Goal: Task Accomplishment & Management: Use online tool/utility

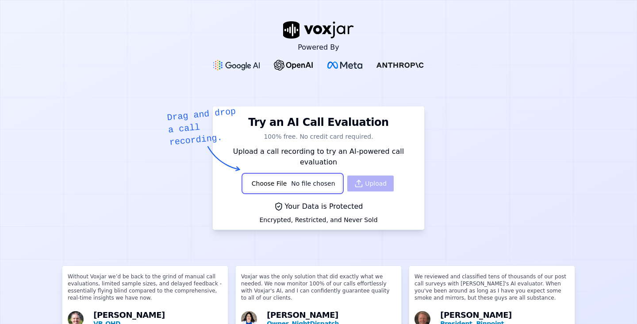
click at [265, 174] on input "file" at bounding box center [292, 183] width 99 height 18
type input "C:\fakepath\[[PERSON_NAME]]_2365-0554041784_20250818081407(3280).wav"
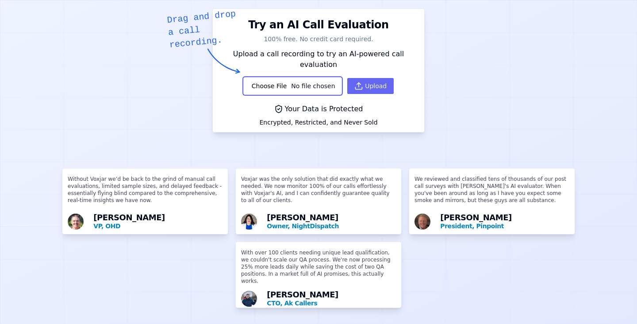
scroll to position [37, 0]
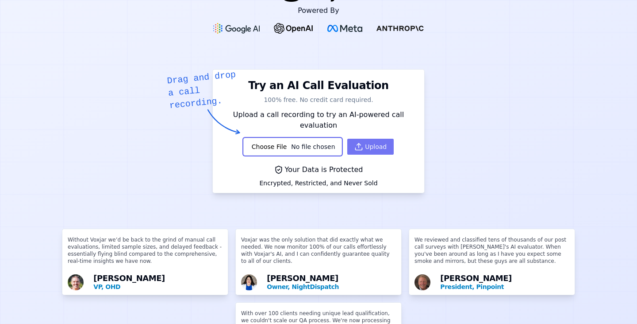
click at [359, 139] on button "Upload" at bounding box center [370, 147] width 46 height 16
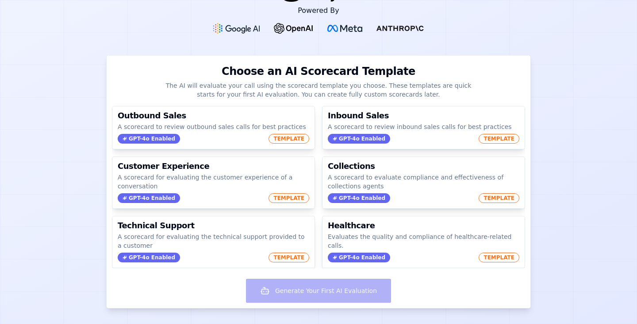
click at [296, 289] on div "Generate Your First AI Evaluation" at bounding box center [319, 291] width 424 height 33
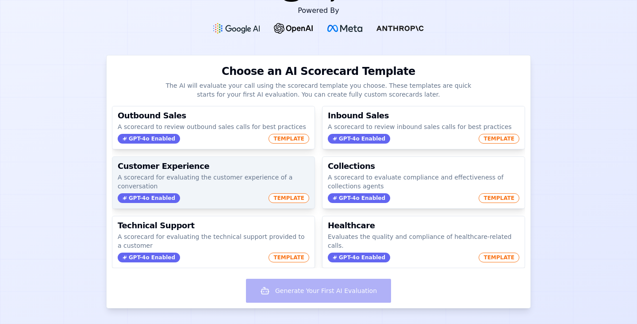
click at [234, 193] on div "GPT-4o Enabled TEMPLATE" at bounding box center [214, 198] width 192 height 10
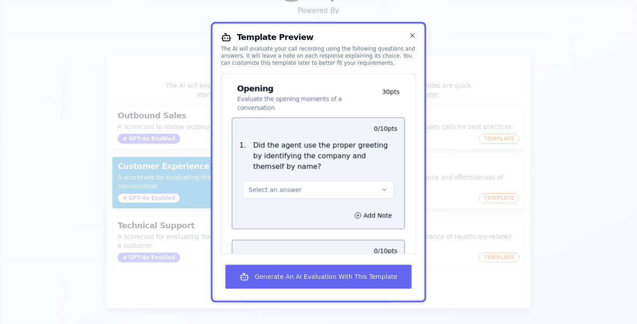
scroll to position [70, 0]
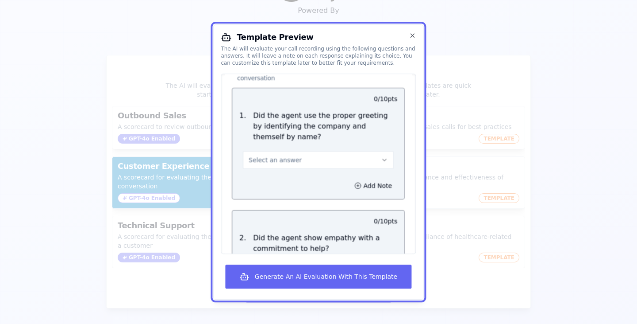
click at [332, 151] on button "Select an answer" at bounding box center [318, 160] width 151 height 18
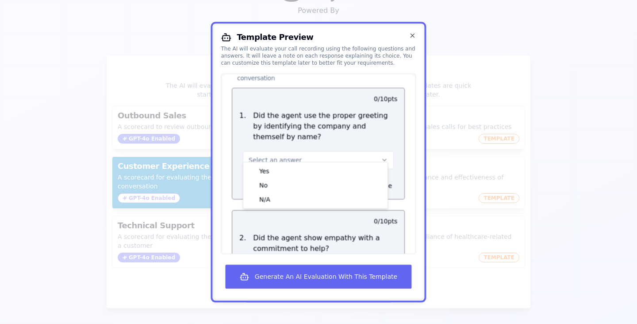
click at [332, 151] on button "Select an answer" at bounding box center [318, 160] width 151 height 18
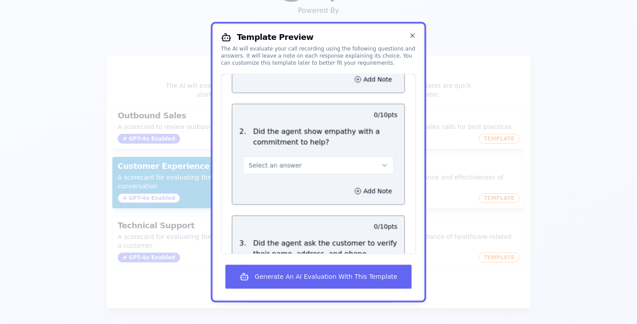
scroll to position [0, 0]
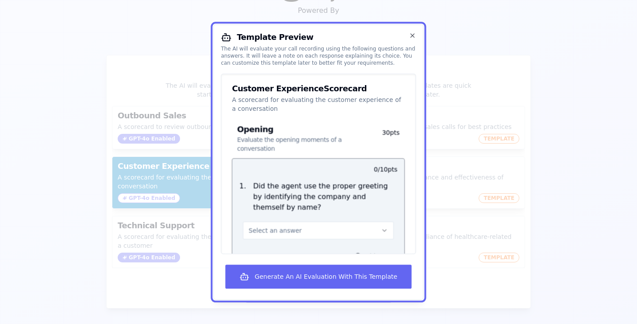
click at [94, 150] on div at bounding box center [318, 162] width 637 height 324
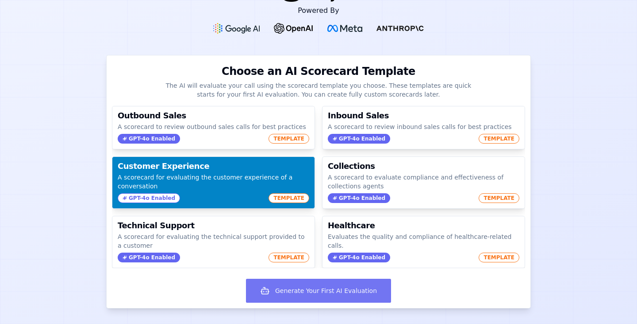
click at [282, 290] on button "Generate Your First AI Evaluation" at bounding box center [318, 290] width 145 height 24
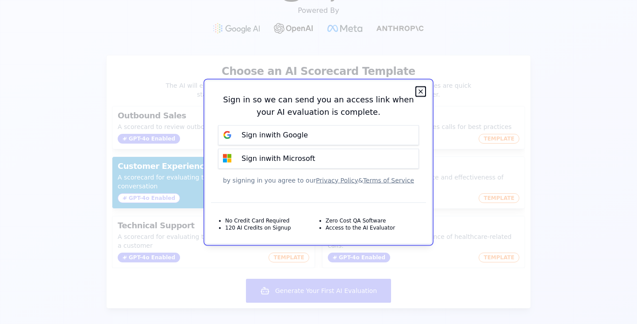
click at [420, 91] on icon "button" at bounding box center [421, 91] width 4 height 4
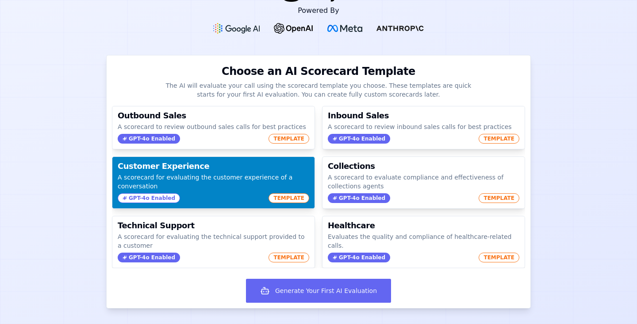
click at [150, 174] on p "A scorecard for evaluating the customer experience of a conversation" at bounding box center [214, 182] width 192 height 18
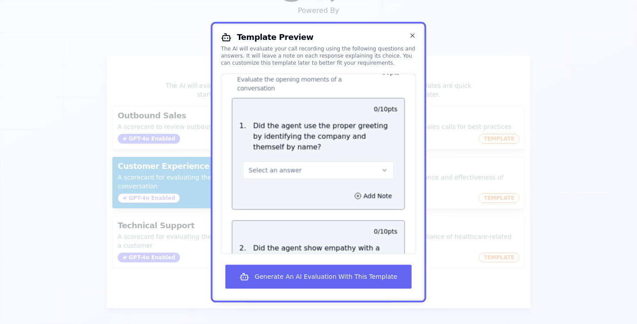
scroll to position [53, 0]
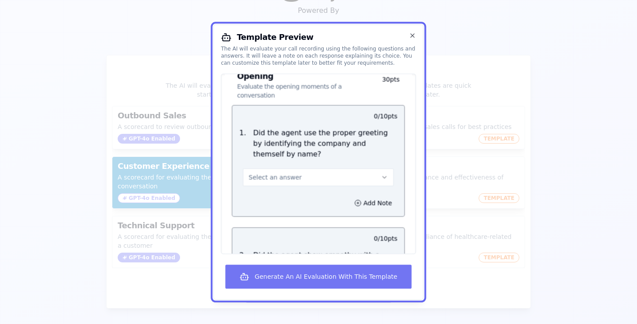
click at [311, 277] on button "Generate An AI Evaluation With This Template" at bounding box center [319, 276] width 186 height 24
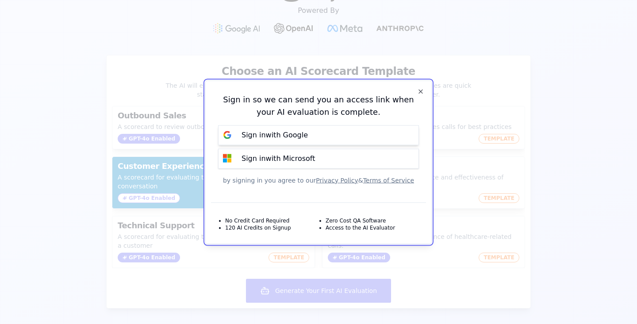
click at [274, 131] on p "Sign in with Google" at bounding box center [275, 135] width 66 height 11
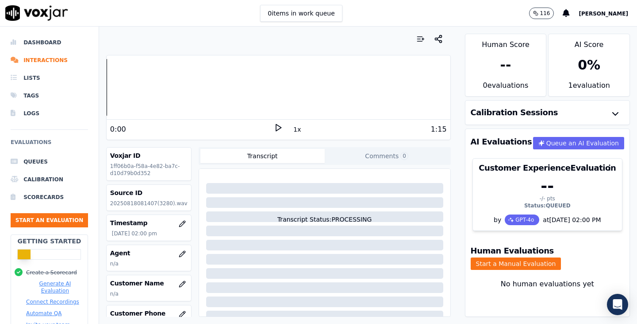
click at [274, 132] on div "1x" at bounding box center [278, 129] width 9 height 12
click at [276, 124] on polygon at bounding box center [278, 127] width 5 height 7
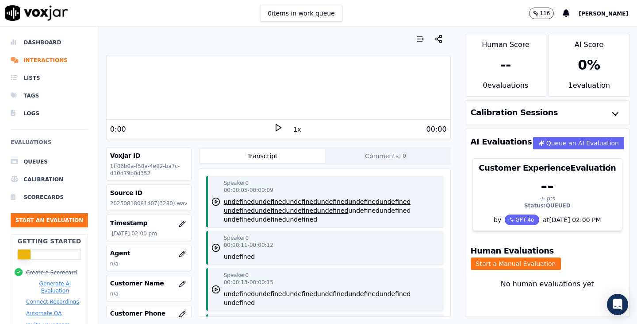
click at [274, 128] on icon at bounding box center [278, 127] width 9 height 9
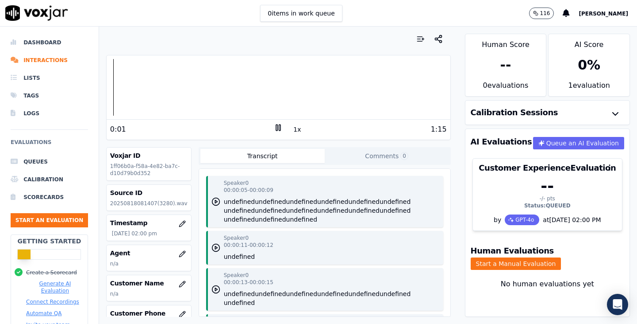
click at [274, 128] on icon at bounding box center [278, 127] width 9 height 9
click at [610, 108] on icon "button" at bounding box center [615, 113] width 11 height 11
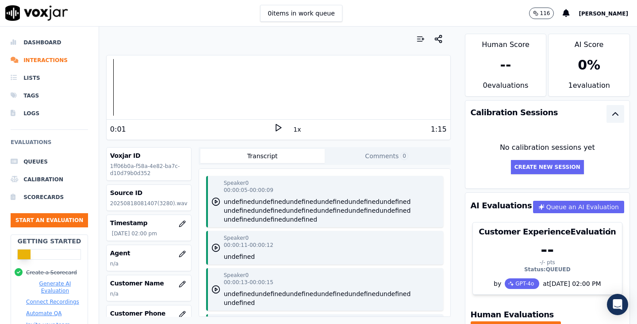
click at [610, 108] on icon "button" at bounding box center [615, 113] width 11 height 11
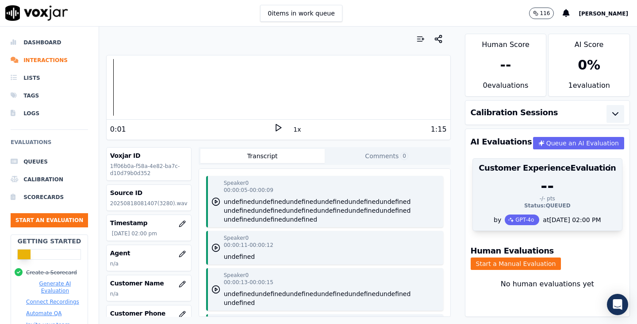
click at [530, 182] on div "--" at bounding box center [547, 186] width 139 height 18
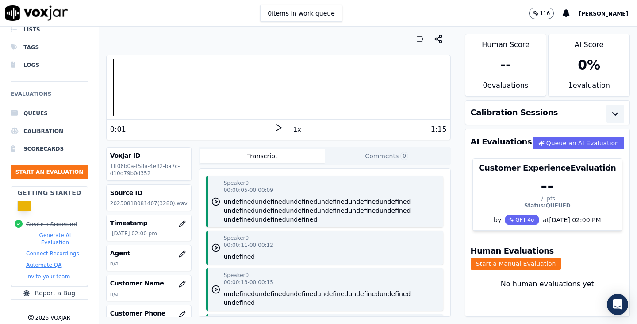
scroll to position [65, 0]
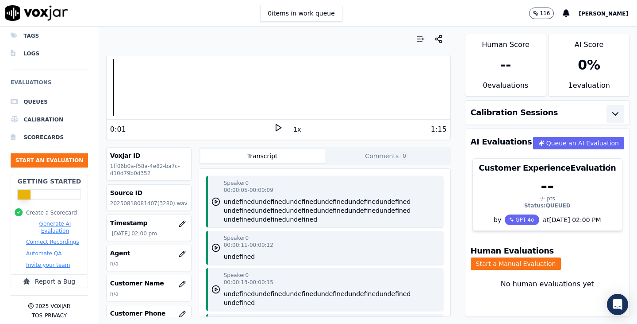
click at [50, 220] on button "Generate AI Evaluation" at bounding box center [55, 227] width 58 height 14
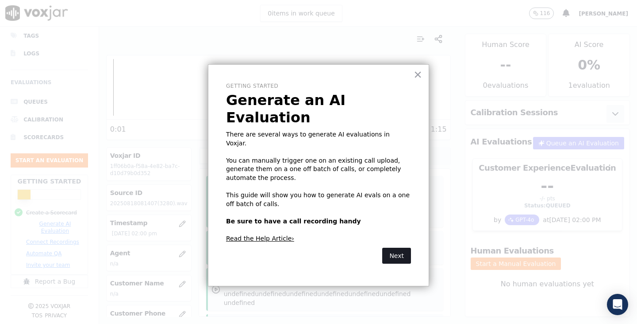
click at [407, 247] on button "Next" at bounding box center [396, 255] width 29 height 16
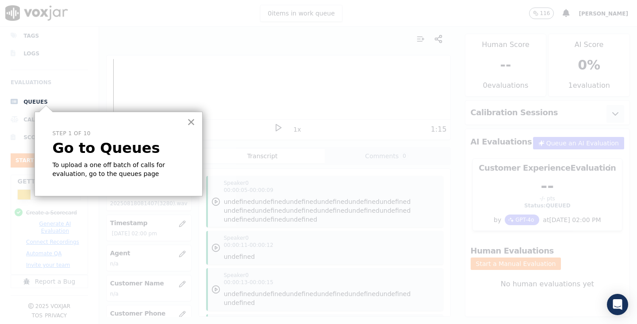
click at [190, 123] on button "×" at bounding box center [191, 122] width 8 height 14
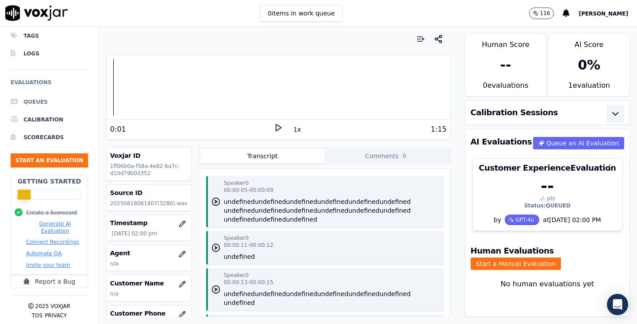
click at [24, 98] on li "Queues" at bounding box center [49, 102] width 77 height 18
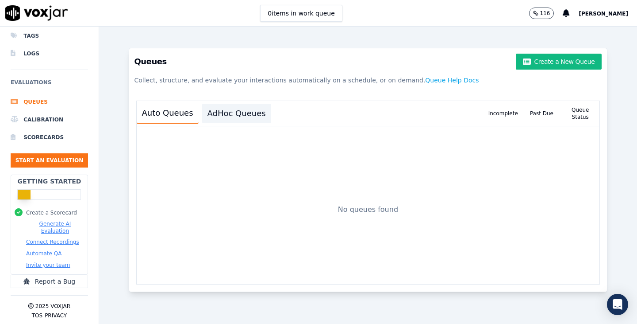
click at [238, 122] on button "AdHoc Queues" at bounding box center [236, 113] width 69 height 19
click at [191, 119] on button "Auto Queues" at bounding box center [168, 113] width 62 height 19
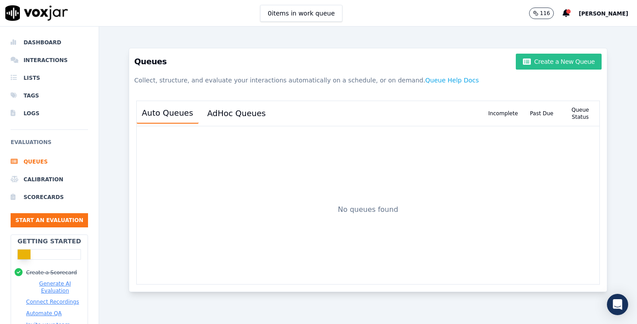
click at [547, 63] on button "Create a New Queue" at bounding box center [559, 62] width 86 height 16
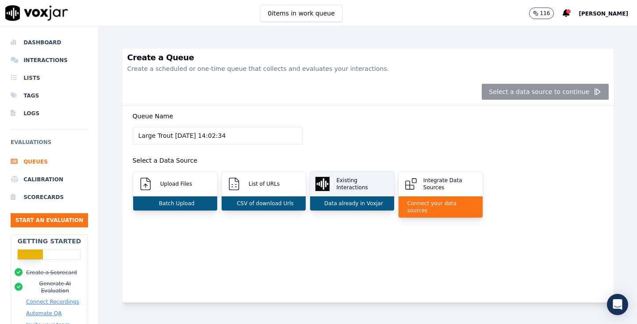
click at [368, 180] on p "Existing Interactions" at bounding box center [361, 184] width 56 height 14
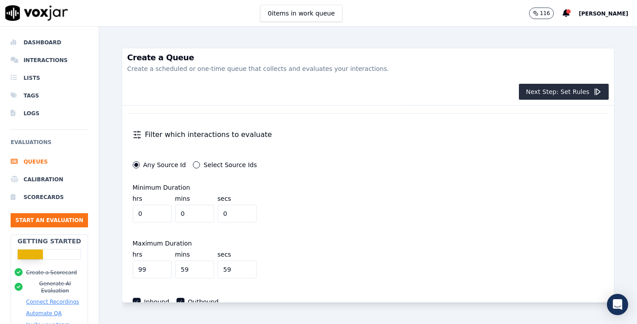
scroll to position [201, 0]
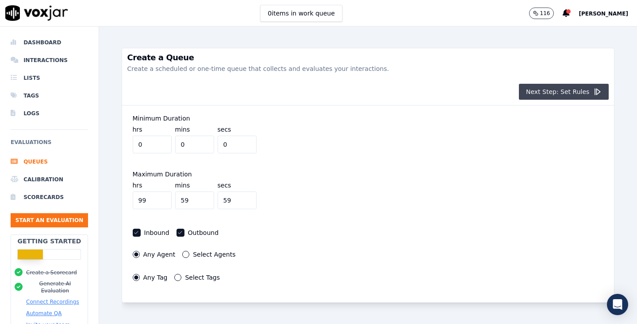
click at [536, 91] on button "Next Step: Set Rules" at bounding box center [564, 92] width 90 height 16
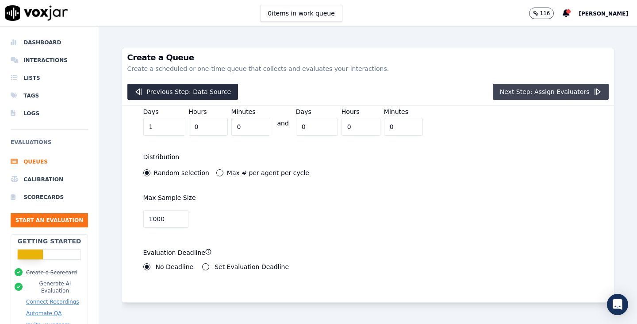
scroll to position [51, 0]
click at [558, 86] on button "Next Step: Assign Evaluators" at bounding box center [551, 92] width 116 height 16
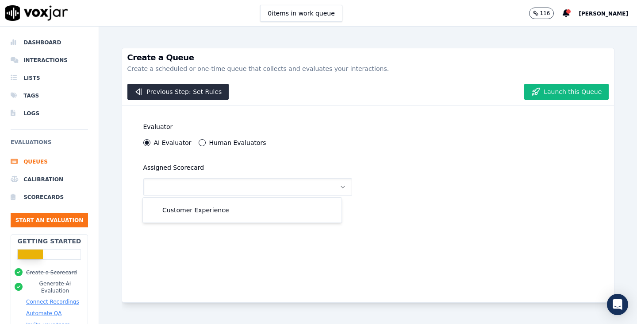
scroll to position [0, 0]
click at [258, 212] on div "Customer Experience" at bounding box center [242, 210] width 188 height 14
click at [546, 99] on div "Previous Step: Set Rules Launch this Queue" at bounding box center [368, 91] width 493 height 27
click at [560, 90] on button "Launch this Queue" at bounding box center [566, 92] width 85 height 16
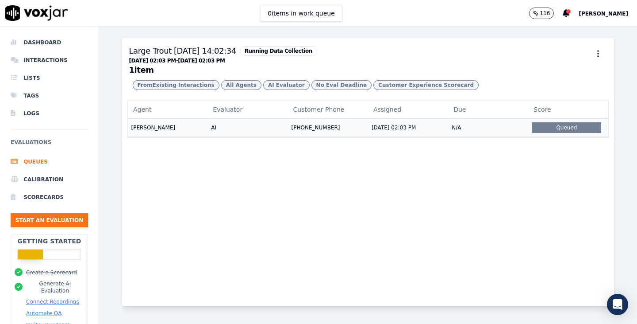
click at [341, 136] on td "+353873779655" at bounding box center [328, 127] width 80 height 18
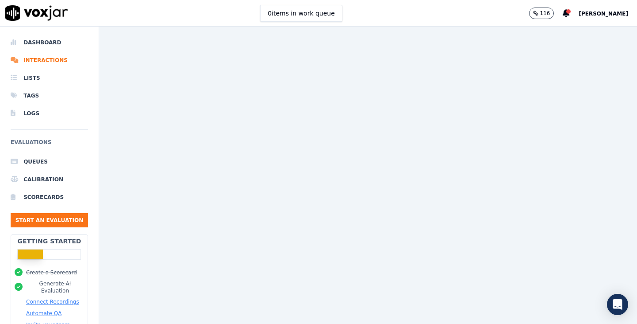
click at [45, 300] on button "Connect Recordings" at bounding box center [52, 301] width 53 height 7
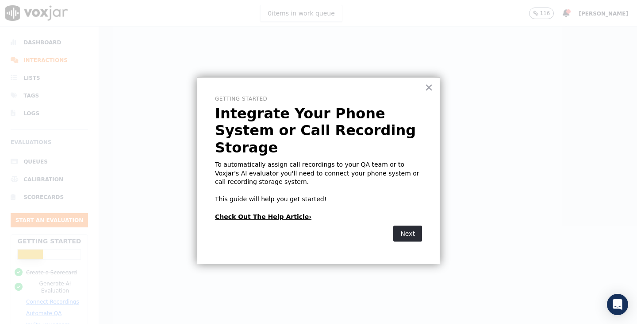
click at [252, 213] on link "Check Out The Help Article›" at bounding box center [263, 216] width 96 height 7
click at [407, 225] on button "Next" at bounding box center [407, 233] width 29 height 16
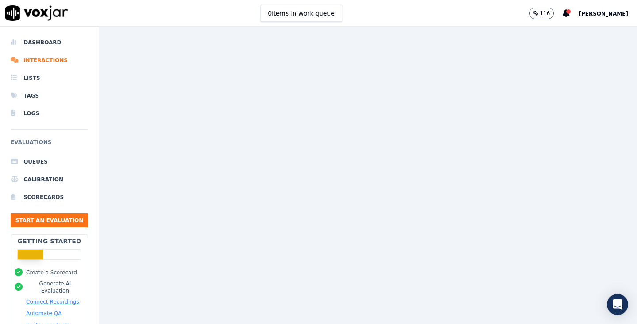
click at [331, 127] on div at bounding box center [368, 175] width 538 height 297
click at [571, 13] on div at bounding box center [568, 11] width 4 height 4
click at [552, 29] on div "Your AI evaluation was completed" at bounding box center [524, 27] width 91 height 18
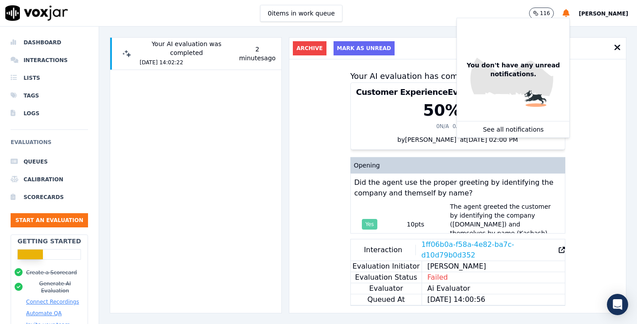
click at [297, 138] on div "Your AI evaluation has completed! Customer Experience Evaluation 50 % 50 / 100 …" at bounding box center [457, 185] width 337 height 253
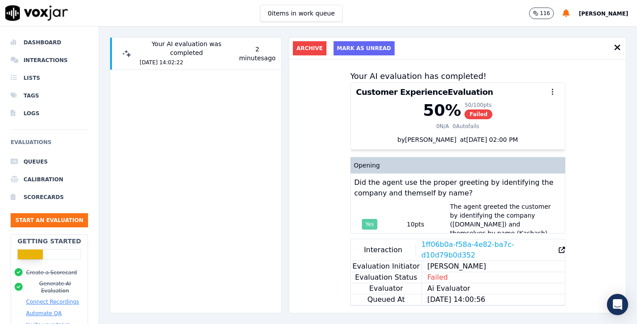
click at [583, 103] on div "Your AI evaluation has completed! Customer Experience Evaluation 50 % 50 / 100 …" at bounding box center [457, 185] width 337 height 253
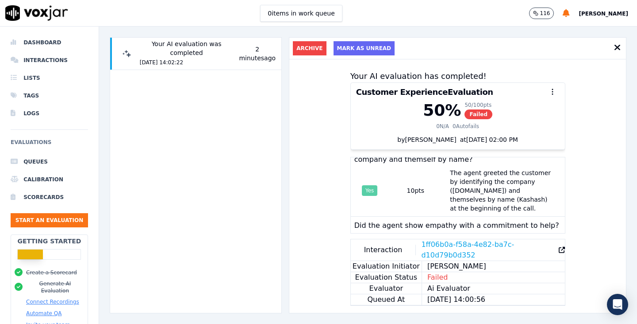
scroll to position [35, 0]
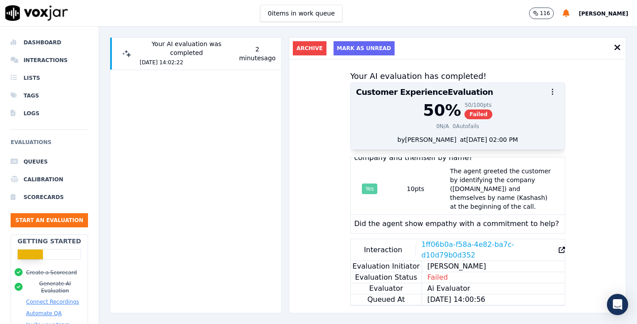
click at [465, 106] on div "50 / 100 pts" at bounding box center [479, 104] width 28 height 7
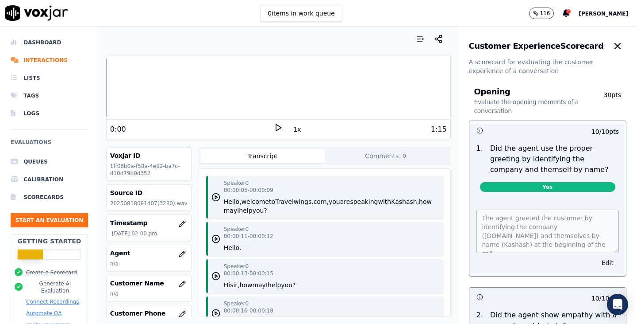
scroll to position [65, 0]
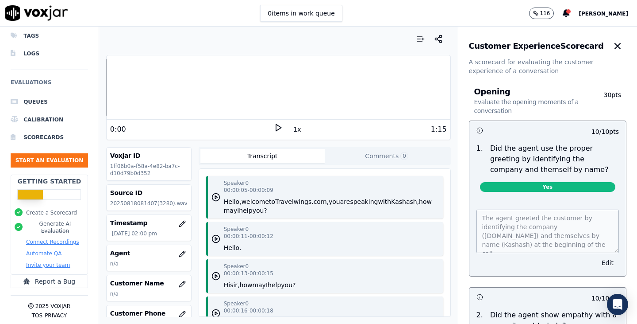
click at [41, 250] on button "Automate QA" at bounding box center [43, 253] width 35 height 7
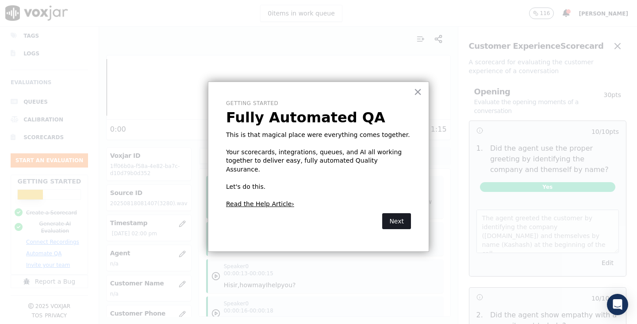
click at [406, 213] on button "Next" at bounding box center [396, 221] width 29 height 16
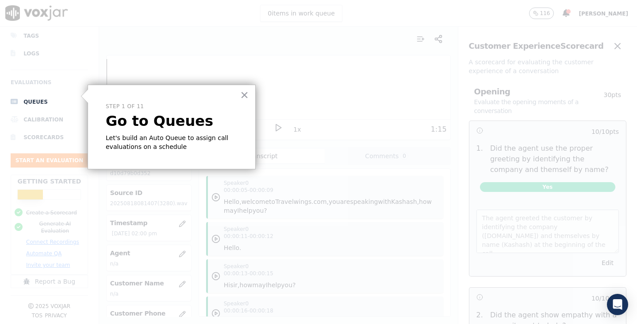
click at [182, 138] on p "Let's build an Auto Queue to assign call evaluations on a schedule" at bounding box center [172, 142] width 132 height 17
click at [244, 96] on button "×" at bounding box center [244, 95] width 8 height 14
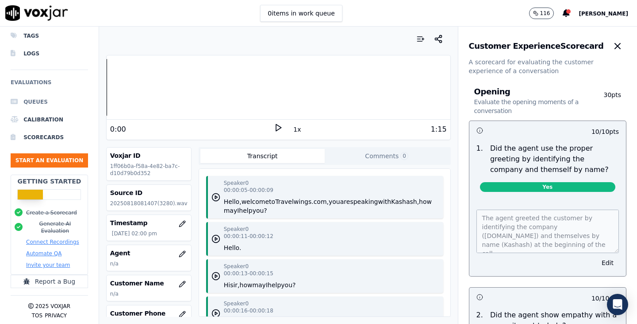
click at [30, 93] on li "Queues" at bounding box center [49, 102] width 77 height 18
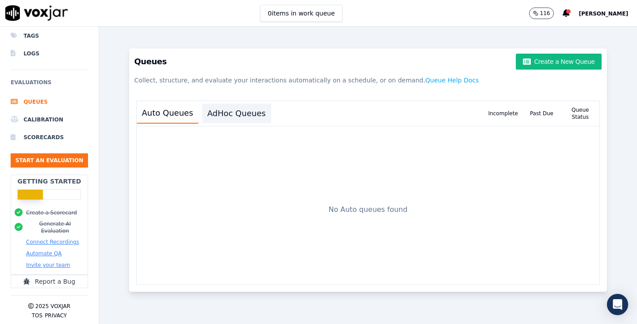
click at [230, 115] on button "AdHoc Queues" at bounding box center [236, 113] width 69 height 19
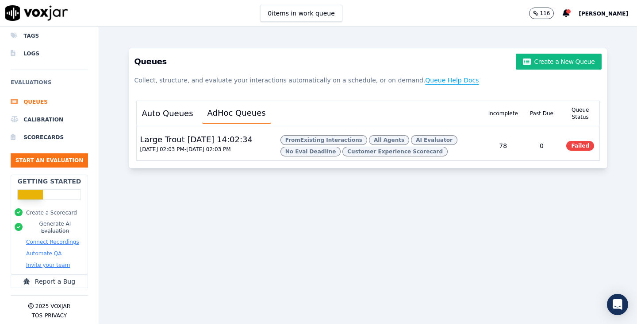
click at [425, 82] on button "Queue Help Docs" at bounding box center [452, 80] width 54 height 16
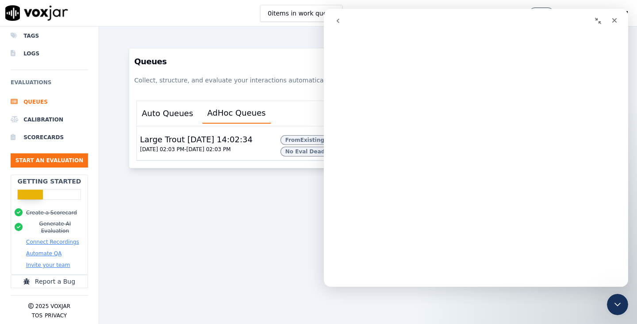
scroll to position [0, 0]
click at [341, 17] on button "go back" at bounding box center [338, 20] width 17 height 17
drag, startPoint x: 626, startPoint y: 99, endPoint x: 957, endPoint y: 193, distance: 343.6
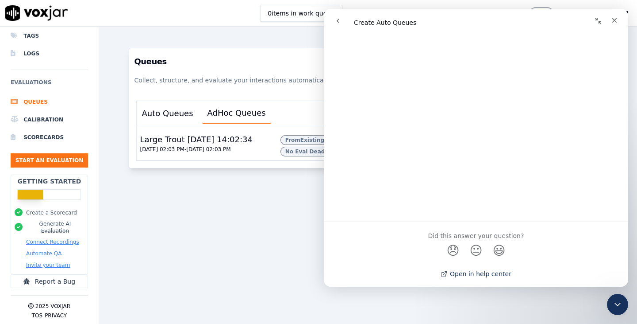
click at [480, 276] on link "Open in help center" at bounding box center [476, 273] width 71 height 7
